Goal: Transaction & Acquisition: Purchase product/service

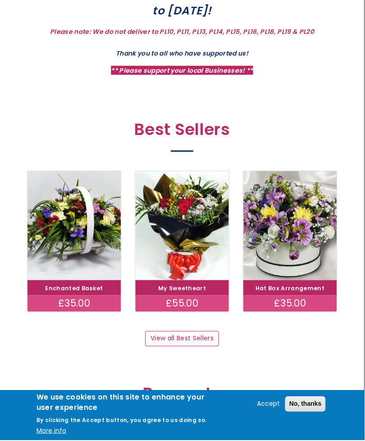
scroll to position [362, 0]
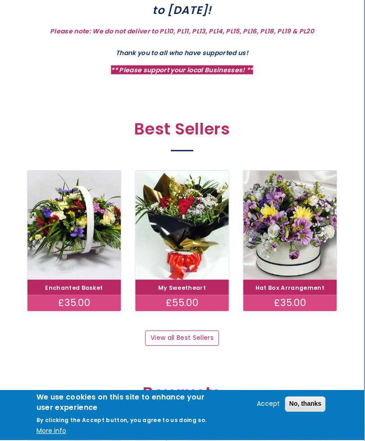
click at [294, 285] on link "Hat Box Arrangement" at bounding box center [290, 289] width 69 height 8
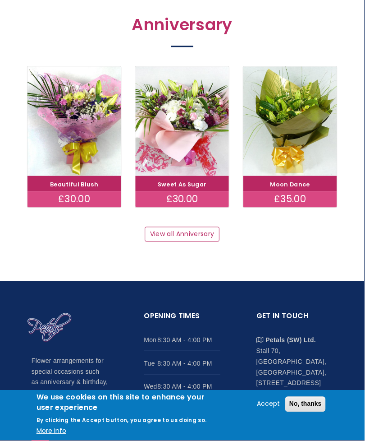
scroll to position [1009, 0]
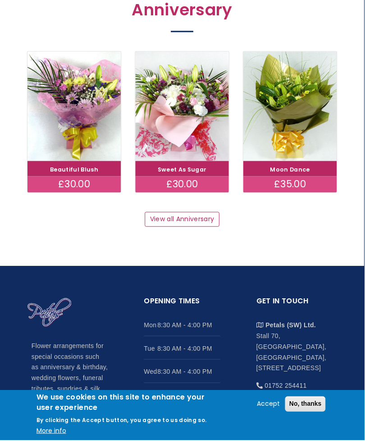
click at [193, 219] on link "View all Anniversary" at bounding box center [182, 219] width 75 height 15
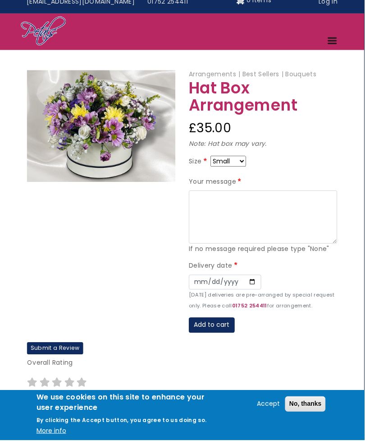
scroll to position [20, 0]
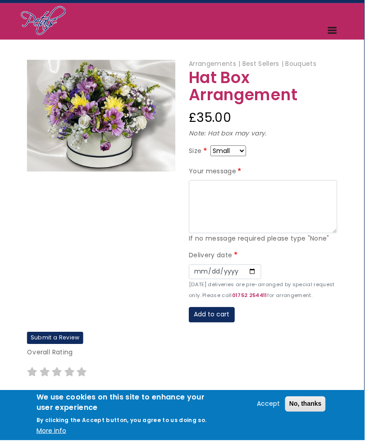
click at [247, 152] on select "Small Medium Large" at bounding box center [229, 151] width 36 height 11
select select "9"
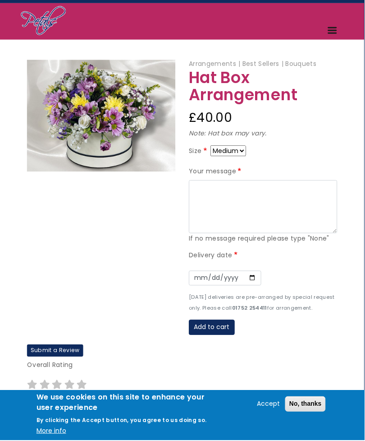
click at [244, 148] on select "Small Medium Large" at bounding box center [229, 151] width 36 height 11
select select "10"
click at [245, 146] on select "Small Medium Large" at bounding box center [229, 151] width 36 height 11
select select "8"
click at [245, 151] on select "Small Medium Large" at bounding box center [229, 151] width 36 height 11
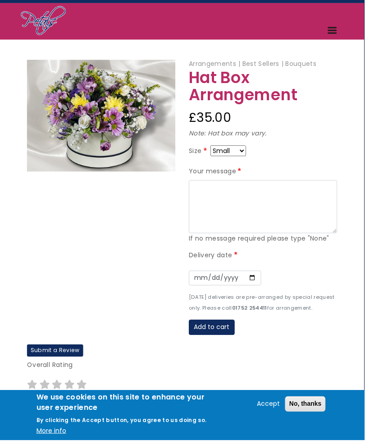
select select "9"
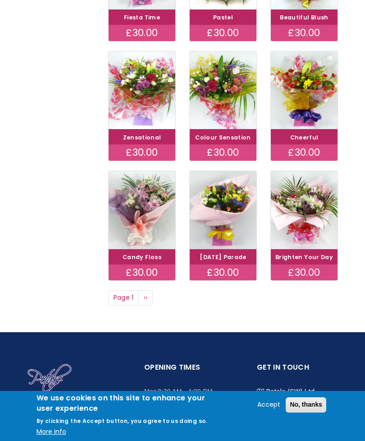
scroll to position [388, 0]
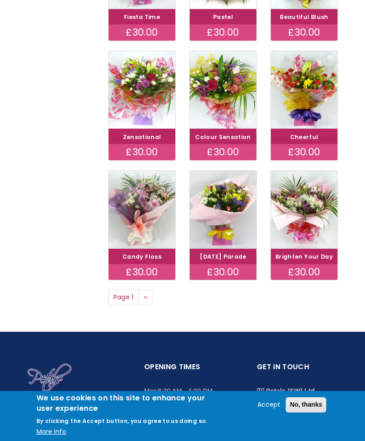
click at [151, 305] on link "Next page ››" at bounding box center [145, 296] width 14 height 15
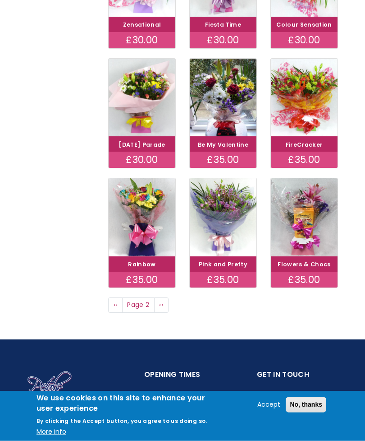
scroll to position [381, 0]
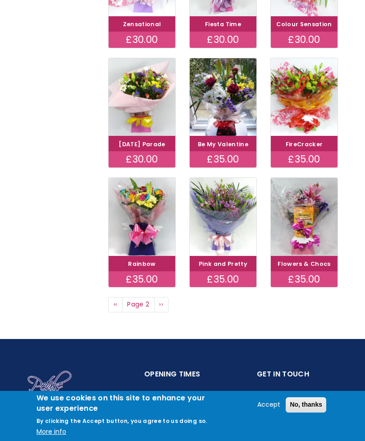
click at [164, 312] on link "Next page ››" at bounding box center [161, 304] width 14 height 15
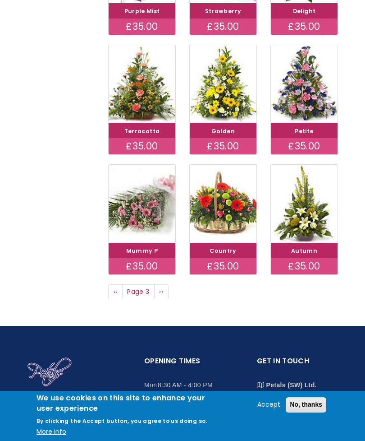
scroll to position [382, 0]
click at [306, 135] on link "Petite" at bounding box center [304, 131] width 18 height 8
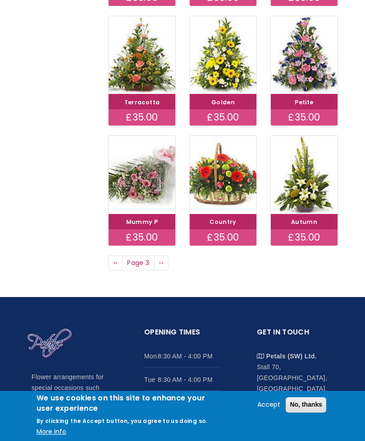
click at [227, 245] on div "£35.00" at bounding box center [223, 237] width 67 height 16
click at [229, 214] on img at bounding box center [223, 175] width 67 height 78
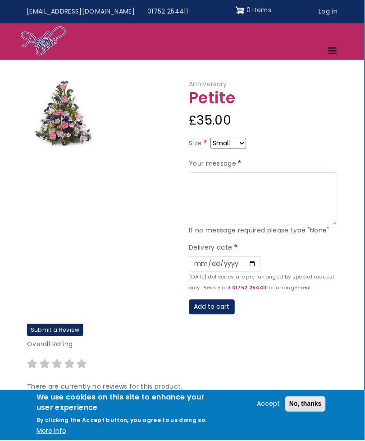
click at [80, 127] on img at bounding box center [63, 114] width 72 height 68
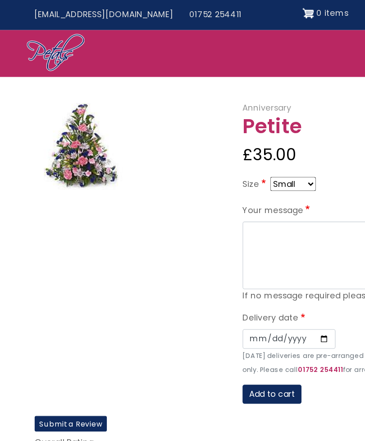
click at [244, 141] on select "Small Medium Large" at bounding box center [229, 143] width 36 height 11
select select "9"
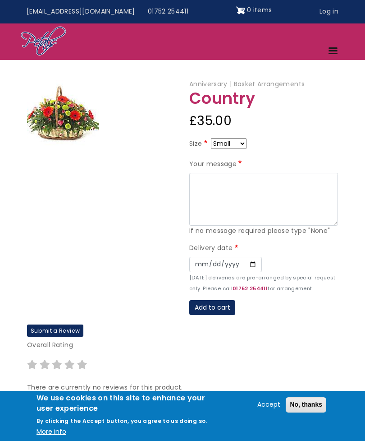
click at [243, 143] on select "Small Medium Large" at bounding box center [229, 143] width 36 height 11
select select "9"
